Goal: Communication & Community: Answer question/provide support

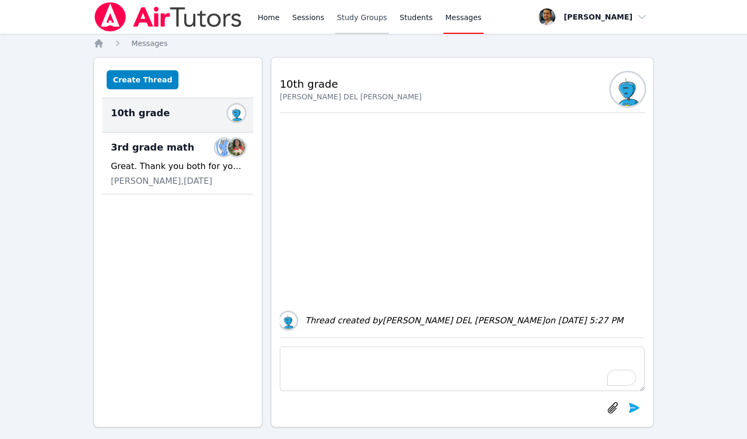
click at [359, 13] on link "Study Groups" at bounding box center [362, 17] width 54 height 34
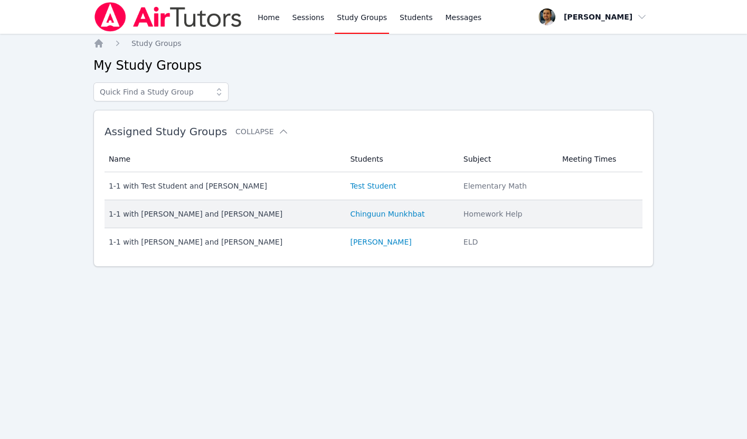
click at [185, 214] on div "1-1 with [PERSON_NAME] and [PERSON_NAME]" at bounding box center [223, 214] width 229 height 11
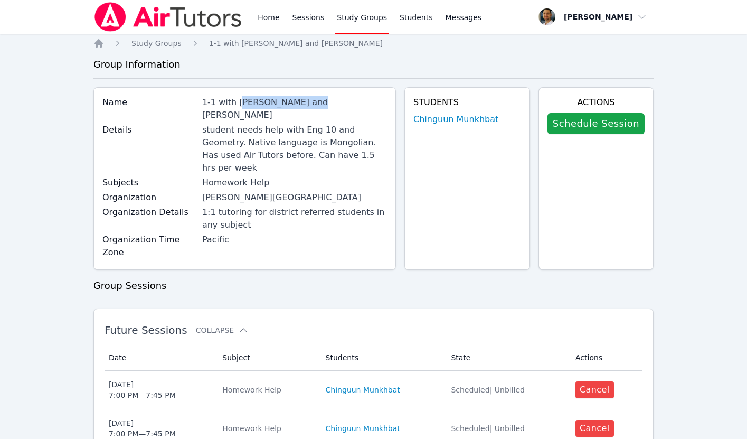
drag, startPoint x: 239, startPoint y: 102, endPoint x: 313, endPoint y: 103, distance: 73.4
click at [313, 103] on div "1-1 with [PERSON_NAME] and [PERSON_NAME]" at bounding box center [294, 108] width 185 height 25
drag, startPoint x: 313, startPoint y: 103, endPoint x: 237, endPoint y: 103, distance: 75.5
click at [237, 103] on div "1-1 with [PERSON_NAME] and [PERSON_NAME]" at bounding box center [294, 108] width 185 height 25
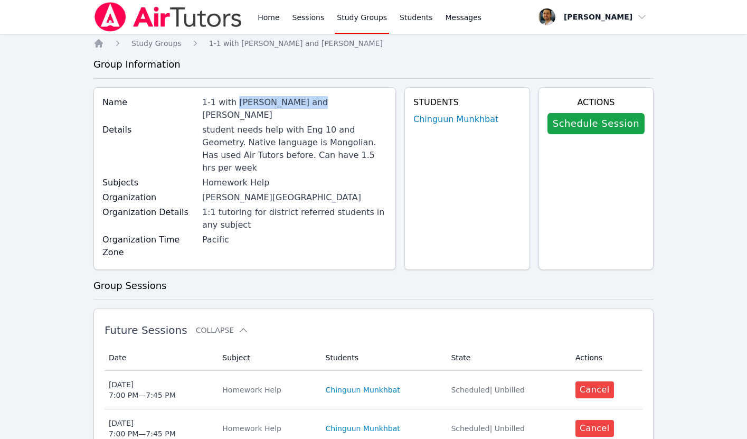
copy div "Chinguun Munkhbat"
click at [161, 43] on span "Study Groups" at bounding box center [156, 43] width 50 height 8
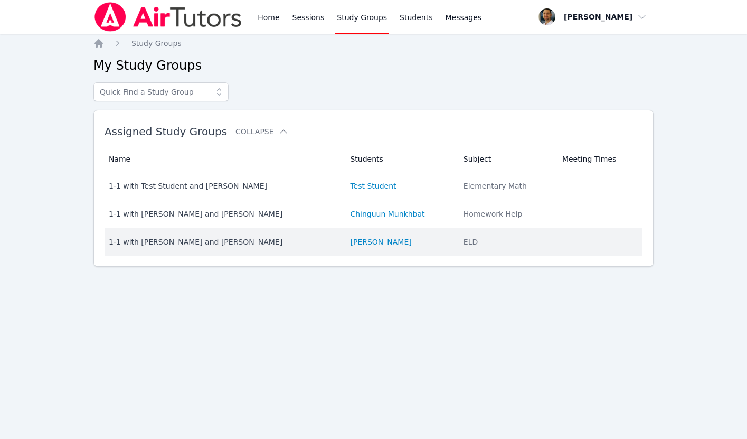
click at [192, 241] on div "1-1 with [PERSON_NAME] and [PERSON_NAME]" at bounding box center [223, 242] width 229 height 11
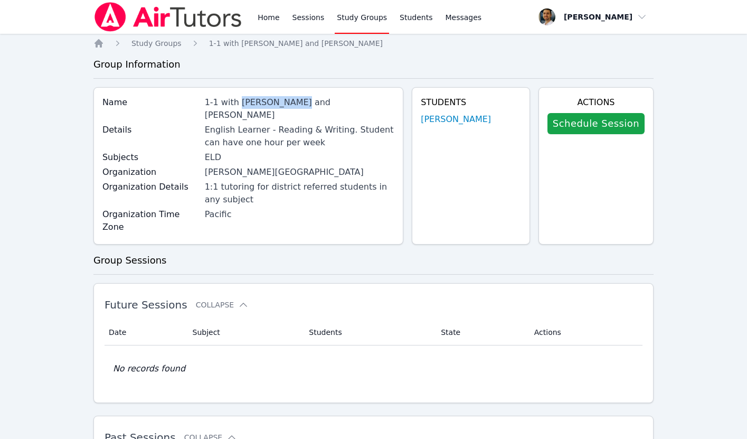
drag, startPoint x: 240, startPoint y: 102, endPoint x: 297, endPoint y: 102, distance: 56.5
click at [297, 102] on div "1-1 with [PERSON_NAME] and [PERSON_NAME]" at bounding box center [300, 108] width 190 height 25
copy div "[PERSON_NAME]"
click at [366, 11] on link "Study Groups" at bounding box center [362, 17] width 54 height 34
